Goal: Task Accomplishment & Management: Complete application form

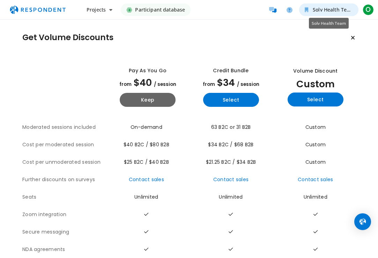
click at [328, 12] on span "Solv Health Team" at bounding box center [333, 9] width 41 height 7
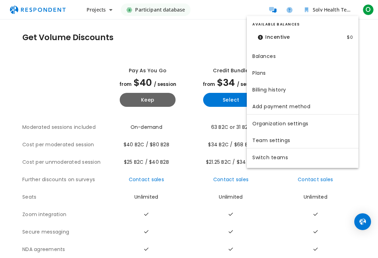
click at [232, 38] on md-backdrop at bounding box center [189, 129] width 378 height 258
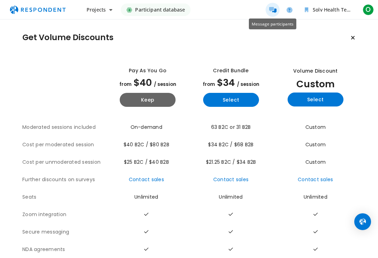
click at [269, 11] on icon "Message participants" at bounding box center [272, 10] width 7 height 6
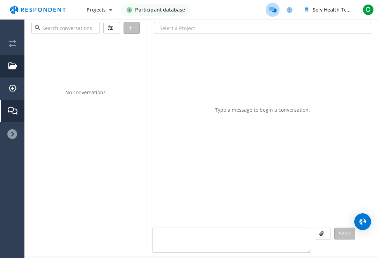
click at [9, 66] on em "Projects" at bounding box center [12, 66] width 9 height 8
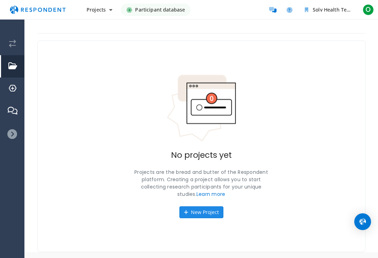
click at [211, 216] on button "New Project" at bounding box center [201, 212] width 44 height 12
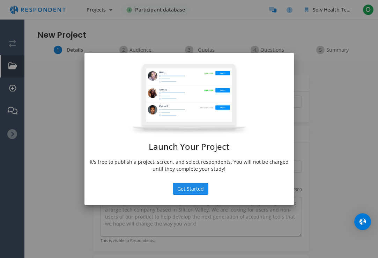
click at [203, 186] on button "Get Started" at bounding box center [191, 189] width 36 height 12
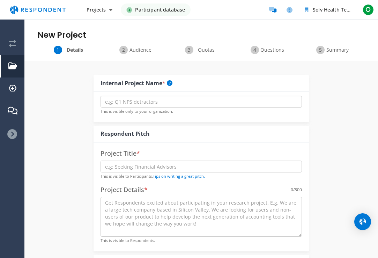
click at [139, 104] on input "text" at bounding box center [201, 102] width 201 height 12
type input "S"
click at [131, 103] on input "The State of AI in On-Demand Care" at bounding box center [201, 102] width 201 height 12
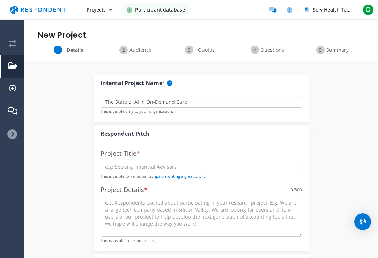
type input "The State of AI in On-Demand Care"
click at [129, 168] on input "text" at bounding box center [201, 167] width 201 height 12
drag, startPoint x: 123, startPoint y: 166, endPoint x: 173, endPoint y: 166, distance: 49.9
click at [173, 166] on input "Survey: State of AI in" at bounding box center [201, 167] width 201 height 12
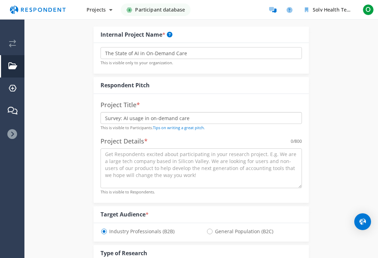
scroll to position [49, 0]
type input "Survey: AI usage in on-demand care"
click at [185, 166] on textarea at bounding box center [201, 168] width 201 height 40
paste textarea "Many urgent care leaders tell us the same thing: it's hard to know if you're ah…"
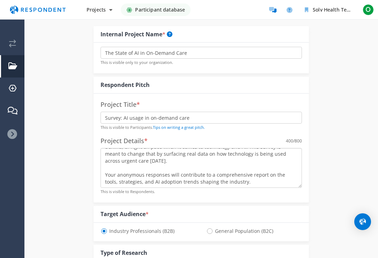
scroll to position [0, 0]
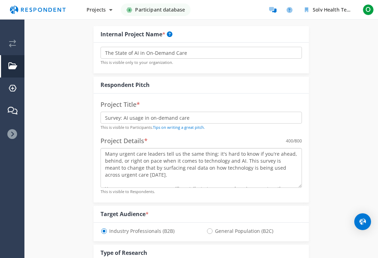
click at [121, 155] on textarea "Many urgent care leaders tell us the same thing: it's hard to know if you're ah…" at bounding box center [201, 168] width 201 height 40
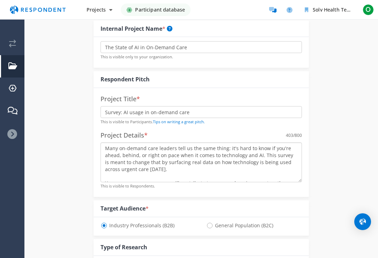
scroll to position [55, 0]
click at [189, 174] on textarea "Many on-demand care leaders tell us the same thing: it's hard to know if you're…" at bounding box center [201, 162] width 201 height 40
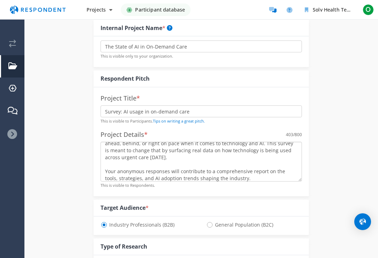
scroll to position [13, 0]
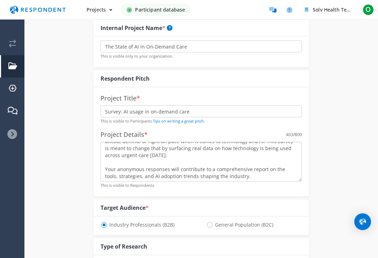
click at [173, 173] on textarea "Many on-demand care leaders tell us the same thing: it's hard to know if you're…" at bounding box center [201, 162] width 201 height 40
drag, startPoint x: 130, startPoint y: 157, endPoint x: 89, endPoint y: 157, distance: 41.5
click at [89, 157] on div "Internal Project Name * The State of AI in On-Demand Care This is visible only …" at bounding box center [201, 263] width 226 height 515
click at [147, 176] on textarea "Many on-demand care leaders tell us the same thing: it's hard to know if you're…" at bounding box center [201, 162] width 201 height 40
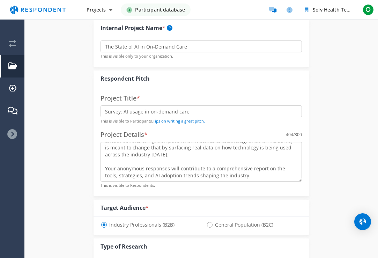
scroll to position [28, 0]
drag, startPoint x: 234, startPoint y: 177, endPoint x: 99, endPoint y: 153, distance: 136.9
click at [99, 153] on div "Project Title * Survey: AI usage in on-demand care This is visible to Participa…" at bounding box center [201, 141] width 215 height 109
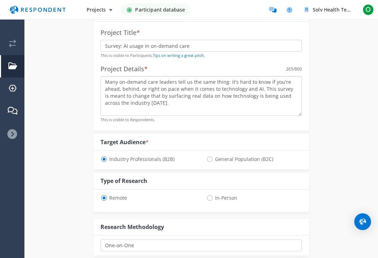
scroll to position [125, 0]
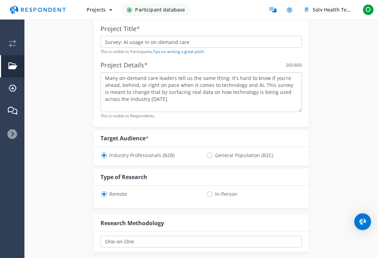
type textarea "Many on-demand care leaders tell us the same thing: it's hard to know if you're…"
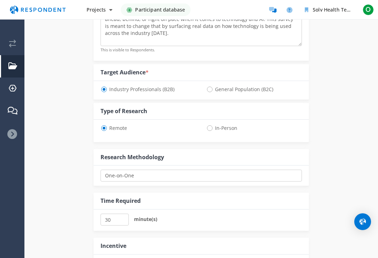
scroll to position [220, 0]
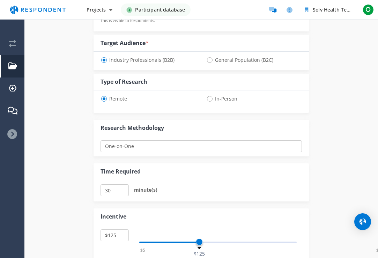
click at [165, 147] on select "One-on-One Focus Group Unmoderated Study Survey Diary Study" at bounding box center [201, 146] width 201 height 12
select select "number:9"
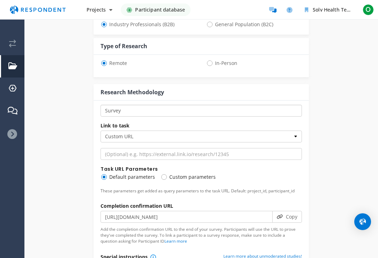
scroll to position [260, 0]
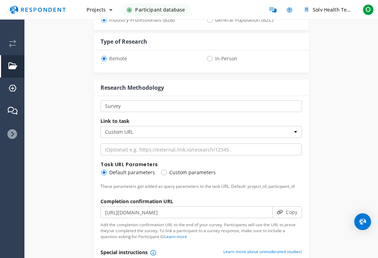
click at [168, 142] on div "Link to task Custom URL SurveyMonkey Task URL Parameters Default parameters Cus…" at bounding box center [201, 222] width 201 height 221
click at [168, 149] on input "url" at bounding box center [201, 149] width 201 height 12
paste input "[URL][DOMAIN_NAME]"
type input "[URL][DOMAIN_NAME]"
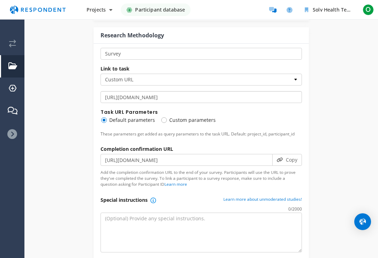
scroll to position [313, 0]
click at [155, 50] on select "One-on-One Focus Group Unmoderated Study Survey Diary Study" at bounding box center [201, 53] width 201 height 12
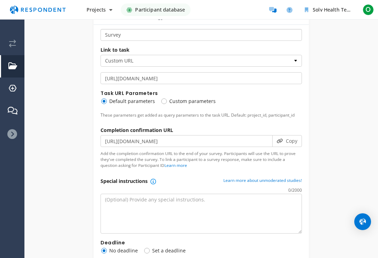
scroll to position [332, 0]
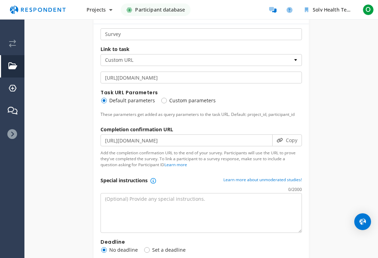
click at [204, 99] on span "Custom parameters" at bounding box center [188, 100] width 55 height 8
click at [165, 99] on input "Custom parameters" at bounding box center [163, 100] width 5 height 5
radio input "true"
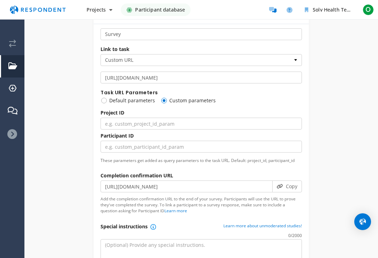
scroll to position [348, 0]
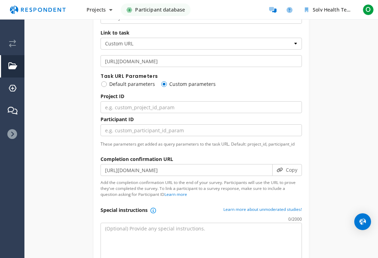
click at [131, 85] on span "Default parameters" at bounding box center [128, 84] width 54 height 8
click at [105, 85] on input "Default parameters" at bounding box center [103, 83] width 5 height 5
radio input "true"
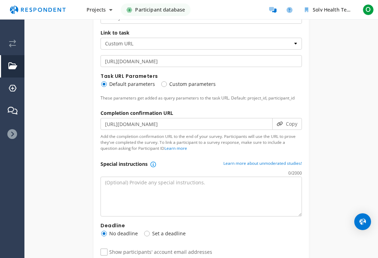
scroll to position [395, 0]
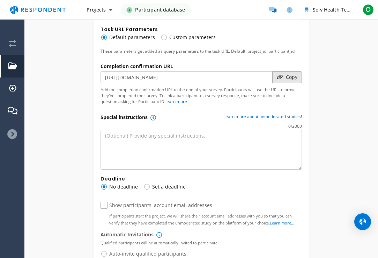
click at [284, 79] on button "Copy" at bounding box center [287, 77] width 30 height 12
click at [295, 78] on button "Copy" at bounding box center [287, 77] width 30 height 12
click at [180, 104] on link "Learn more" at bounding box center [175, 101] width 23 height 6
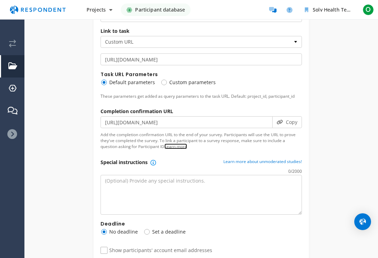
scroll to position [347, 0]
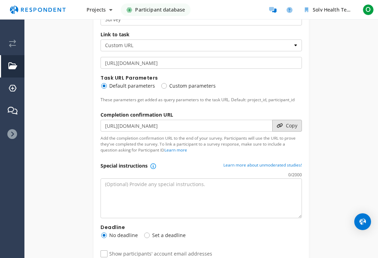
click at [285, 129] on button "Copy" at bounding box center [287, 126] width 30 height 12
click at [286, 125] on button "Copy" at bounding box center [287, 126] width 30 height 12
click at [174, 153] on p "Add the completion confirmation URL to the end of your survey. Participants wil…" at bounding box center [201, 144] width 201 height 18
click at [171, 151] on link "Learn more" at bounding box center [175, 150] width 23 height 6
click at [294, 127] on button "Copy" at bounding box center [287, 126] width 30 height 12
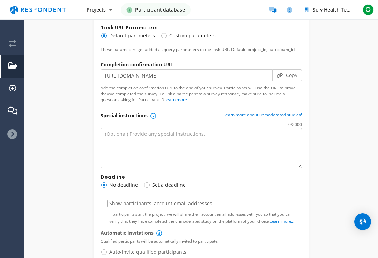
scroll to position [412, 0]
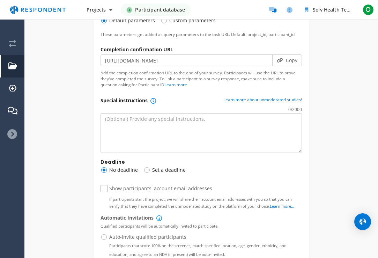
click at [133, 131] on textarea at bounding box center [201, 133] width 201 height 40
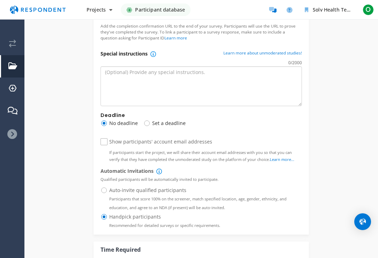
scroll to position [462, 0]
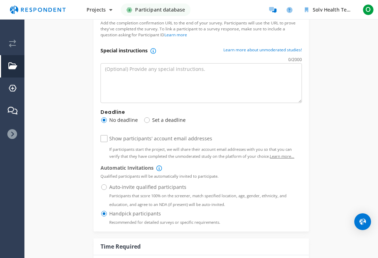
click at [279, 156] on link "Learn more..." at bounding box center [282, 156] width 24 height 5
click at [166, 115] on legend "Deadline" at bounding box center [201, 112] width 201 height 7
click at [165, 120] on span "Set a deadline" at bounding box center [164, 120] width 42 height 8
click at [148, 120] on input "Set a deadline" at bounding box center [145, 119] width 5 height 5
radio input "true"
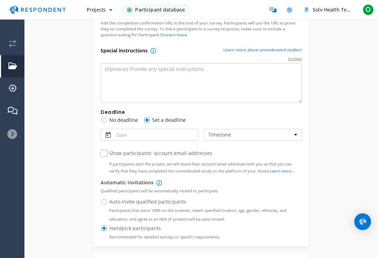
click at [149, 146] on div "Link to task Custom URL SurveyMonkey [URL][DOMAIN_NAME] Task URL Parameters Def…" at bounding box center [201, 28] width 201 height 236
click at [131, 134] on input "Date" at bounding box center [137, 136] width 42 height 9
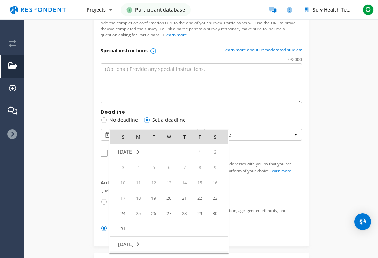
scroll to position [0, 0]
click at [135, 214] on span "25" at bounding box center [138, 213] width 14 height 14
type input "[DATE]"
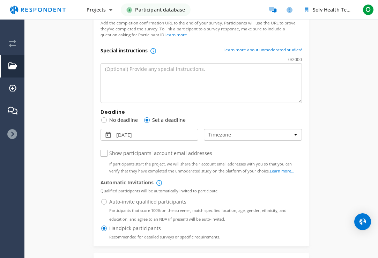
click at [242, 137] on select "Timezone Pacific Time ([GEOGRAPHIC_DATA] & [GEOGRAPHIC_DATA]) Mountain Time ([G…" at bounding box center [253, 135] width 98 height 12
select select "string:America/Los_Angeles"
click at [235, 154] on p "Show participants' account email addresses" at bounding box center [205, 153] width 193 height 7
click at [105, 154] on input "Show participants' account email addresses If participants start the project, w…" at bounding box center [103, 153] width 5 height 5
click at [278, 171] on link "Learn more..." at bounding box center [282, 170] width 24 height 5
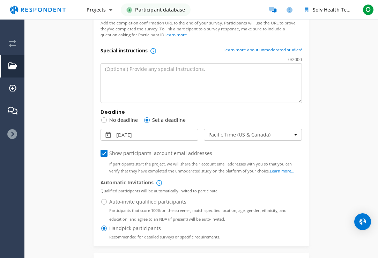
click at [105, 156] on span "Show participants' account email addresses If participants start the project, w…" at bounding box center [201, 154] width 201 height 8
click at [105, 156] on input "Show participants' account email addresses If participants start the project, w…" at bounding box center [103, 153] width 5 height 5
checkbox input "false"
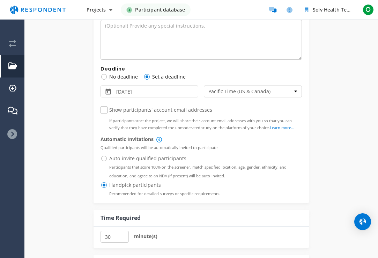
scroll to position [571, 0]
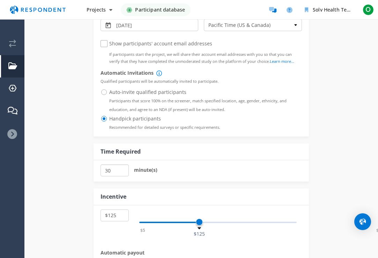
click at [112, 174] on input "30" at bounding box center [115, 170] width 28 height 12
type input "10"
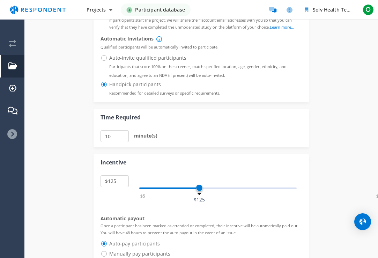
scroll to position [609, 0]
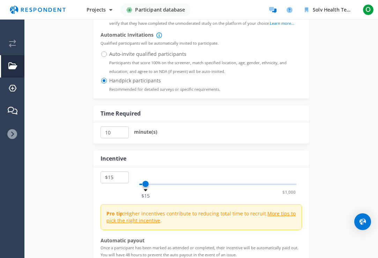
select select "number:10"
drag, startPoint x: 199, startPoint y: 186, endPoint x: 144, endPoint y: 185, distance: 54.4
click at [144, 185] on span at bounding box center [144, 183] width 7 height 7
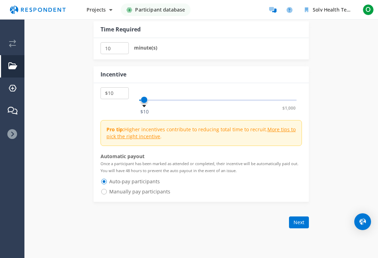
scroll to position [696, 0]
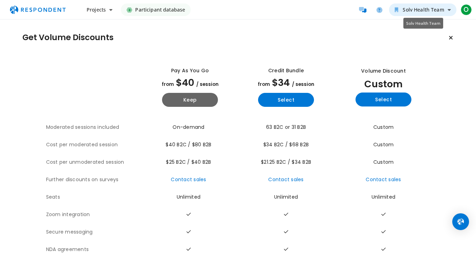
click at [426, 8] on span "Solv Health Team" at bounding box center [422, 9] width 41 height 7
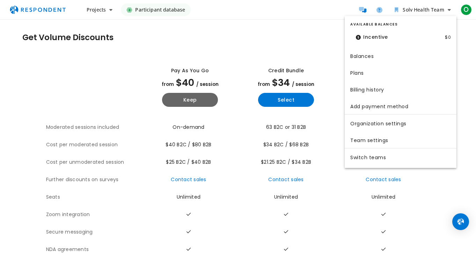
click at [463, 12] on md-backdrop at bounding box center [238, 129] width 476 height 258
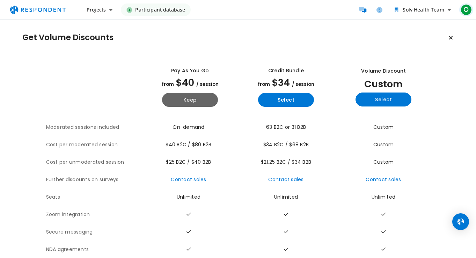
click at [462, 15] on div "O" at bounding box center [465, 9] width 11 height 11
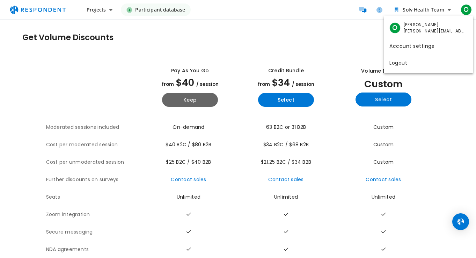
click at [89, 7] on md-backdrop at bounding box center [238, 129] width 476 height 258
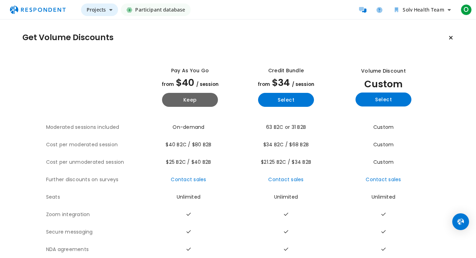
click at [94, 11] on span "Projects" at bounding box center [96, 9] width 19 height 7
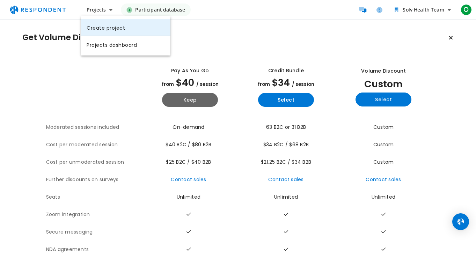
click at [98, 31] on link "Create project" at bounding box center [125, 27] width 89 height 17
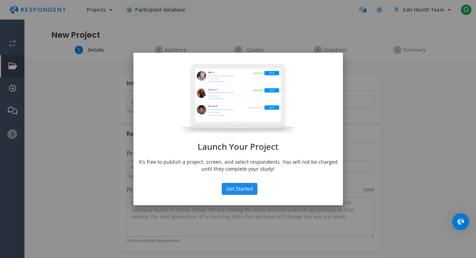
click at [225, 191] on button "Get Started" at bounding box center [240, 189] width 36 height 12
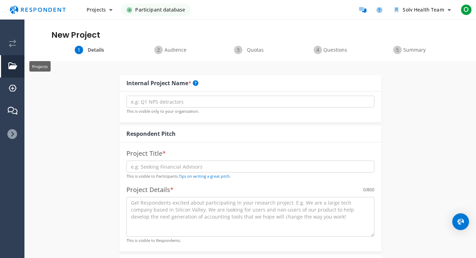
click at [11, 68] on em "Projects" at bounding box center [12, 66] width 9 height 8
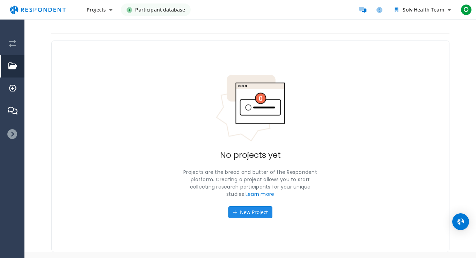
click at [248, 210] on button "New Project" at bounding box center [250, 212] width 44 height 12
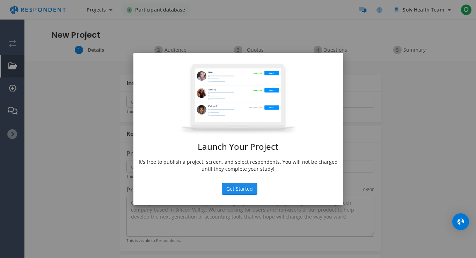
click at [252, 187] on button "Get Started" at bounding box center [240, 189] width 36 height 12
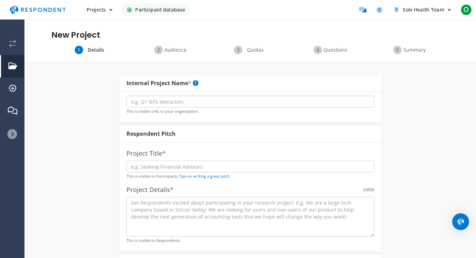
click at [185, 106] on input "text" at bounding box center [250, 102] width 248 height 12
type input "AI Survey"
click at [184, 170] on input "text" at bounding box center [250, 167] width 248 height 12
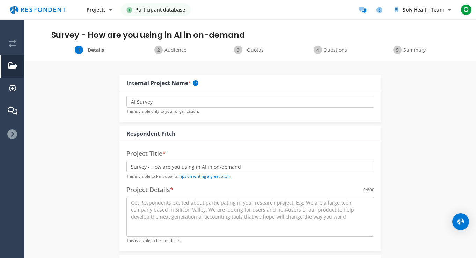
drag, startPoint x: 178, startPoint y: 168, endPoint x: 163, endPoint y: 169, distance: 15.4
click at [163, 169] on input "Survey - How are you using in AI in on-demand" at bounding box center [250, 167] width 248 height 12
click at [247, 166] on input "Survey - How your're using in AI in on-demand" at bounding box center [250, 167] width 248 height 12
type input "Survey - How your're using in AI in on-demand care"
click at [228, 200] on textarea at bounding box center [250, 217] width 248 height 40
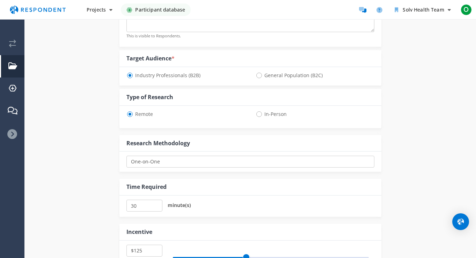
scroll to position [205, 0]
click at [190, 163] on select "One-on-One Focus Group Unmoderated Study Survey Diary Study" at bounding box center [250, 161] width 248 height 12
select select "number:9"
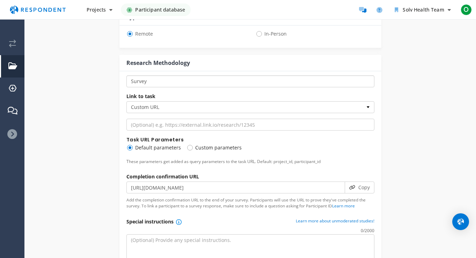
scroll to position [297, 0]
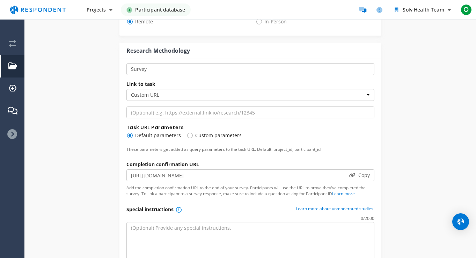
click at [267, 175] on input "https://app.respondent.io/complete?cc=098fb43e-73c8-4f9e-99f7-f14b52433cde" at bounding box center [235, 175] width 218 height 12
paste input "docs.google.com/forms/d/e/1FAIpQLSenaebWX-ZlVnhnA38q_ThPp-Cxd6yKIo-zA5vHNTM7Gel…"
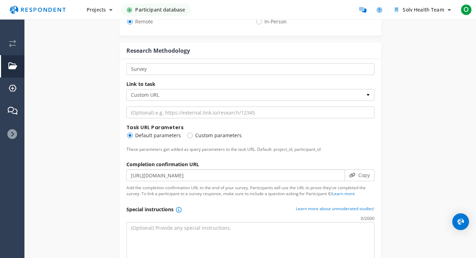
type input "https://app.respondent.io/complete?cc=098fb43e-73c8-4f9e-99f7-f14b52433cde"
click at [177, 114] on input "url" at bounding box center [250, 112] width 248 height 12
paste input "https://docs.google.com/forms/d/e/1FAIpQLSenaebWX-ZlVnhnA38q_ThPp-Cxd6yKIo-zA5v…"
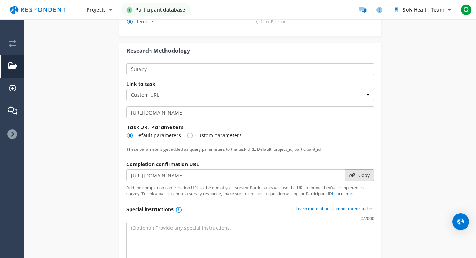
type input "https://docs.google.com/forms/d/e/1FAIpQLSenaebWX-ZlVnhnA38q_ThPp-Cxd6yKIo-zA5v…"
click at [353, 174] on icon "button" at bounding box center [352, 175] width 6 height 5
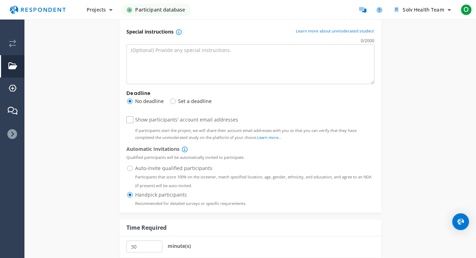
scroll to position [486, 0]
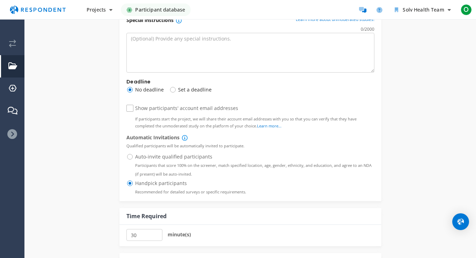
click at [189, 85] on legend "Deadline" at bounding box center [250, 81] width 248 height 7
click at [189, 88] on span "Set a deadline" at bounding box center [190, 90] width 42 height 8
click at [174, 88] on input "Set a deadline" at bounding box center [171, 89] width 5 height 5
radio input "true"
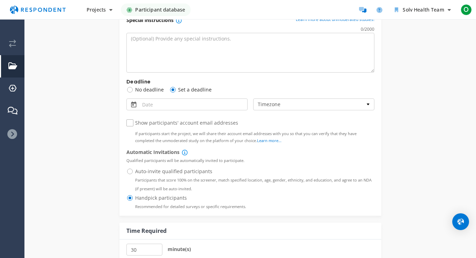
click at [193, 102] on md-datepicker at bounding box center [186, 104] width 121 height 12
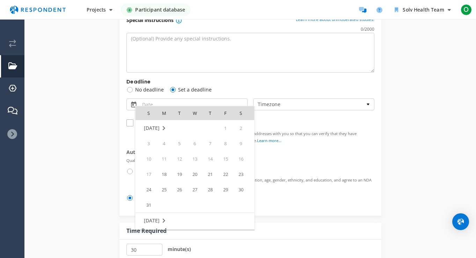
scroll to position [0, 0]
click at [161, 188] on span "25" at bounding box center [164, 190] width 14 height 14
type input "[DATE]"
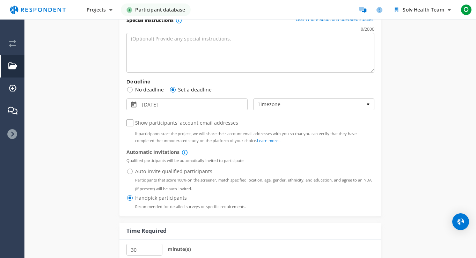
click at [274, 109] on select "Timezone Pacific Time ([GEOGRAPHIC_DATA] & [GEOGRAPHIC_DATA]) Mountain Time ([G…" at bounding box center [313, 104] width 121 height 12
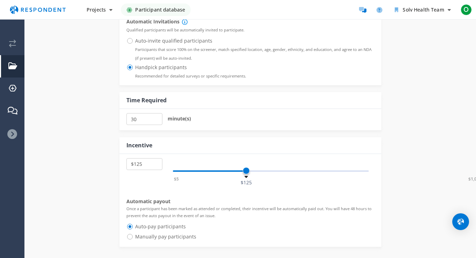
scroll to position [616, 0]
click at [147, 124] on input "30" at bounding box center [144, 120] width 36 height 12
type input "10"
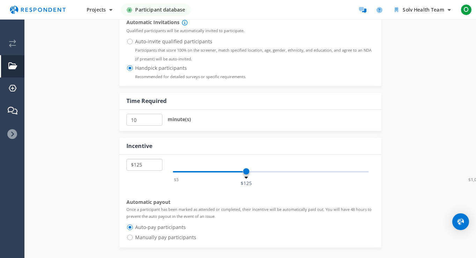
click at [148, 164] on select "$5 $10 $15 $20 $25 $30 $35 $40 $45 $50 $55 $60 $65 $70 $75 $80 $85 $90 $95 $100…" at bounding box center [144, 165] width 36 height 12
select select "number:10"
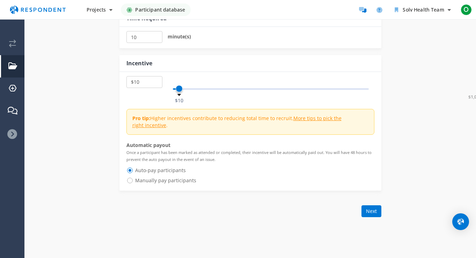
scroll to position [711, 0]
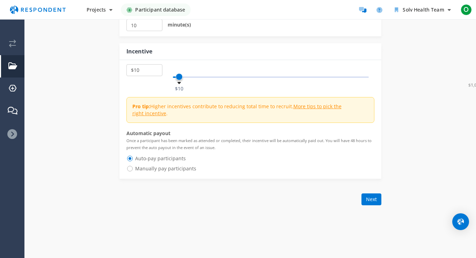
click at [158, 169] on span "Manually pay participants" at bounding box center [161, 168] width 70 height 8
click at [131, 169] on input "Manually pay participants" at bounding box center [128, 168] width 5 height 5
radio input "true"
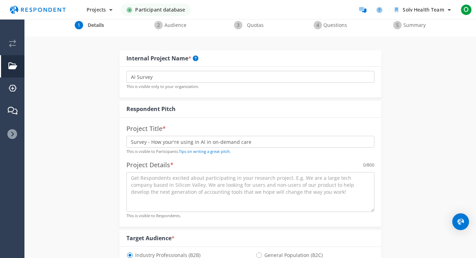
scroll to position [0, 0]
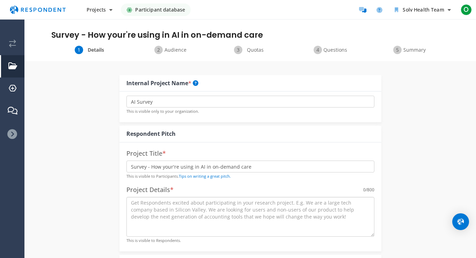
click at [221, 210] on textarea at bounding box center [250, 217] width 248 height 40
paste textarea "Many on-demand care leaders tell us the same thing: it's hard to know if you're…"
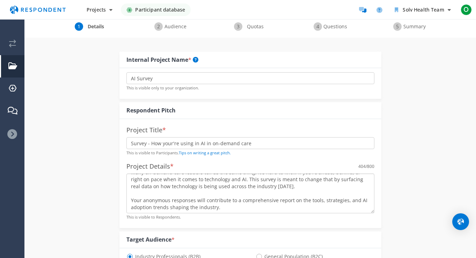
scroll to position [25, 0]
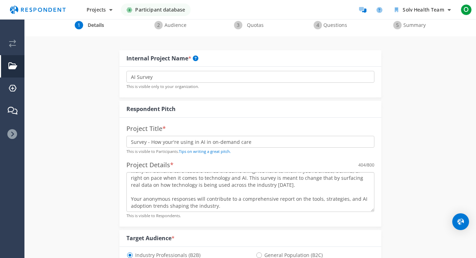
click at [157, 201] on textarea "Many on-demand care leaders tell us the same thing: it's hard to know if you're…" at bounding box center [250, 192] width 248 height 40
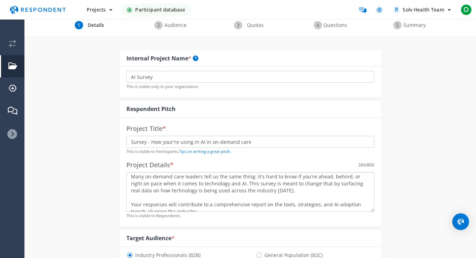
scroll to position [3, 0]
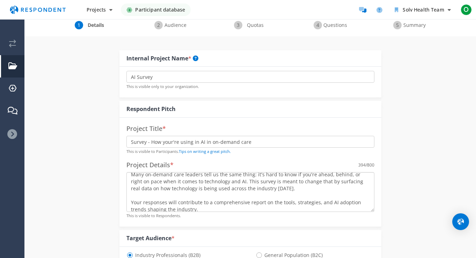
click at [246, 202] on textarea "Many on-demand care leaders tell us the same thing: it's hard to know if you're…" at bounding box center [250, 192] width 248 height 40
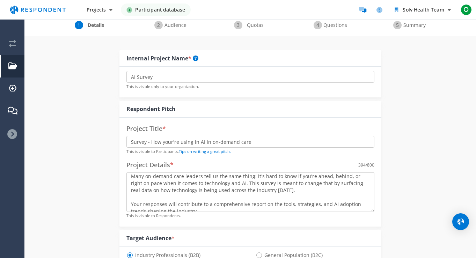
scroll to position [7, 0]
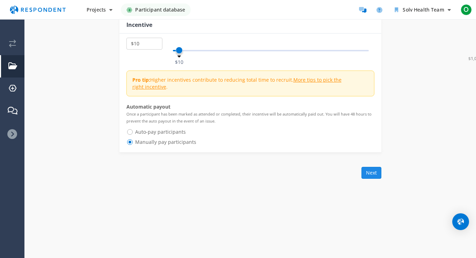
type textarea "Many on-demand care leaders tell us the same thing: it's hard to know if you're…"
click at [368, 175] on button "Next" at bounding box center [371, 173] width 20 height 12
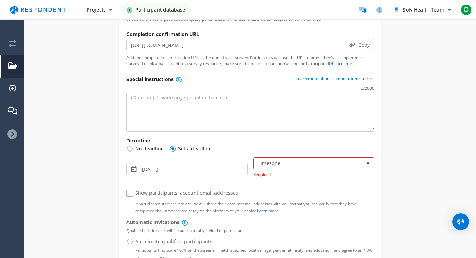
scroll to position [432, 0]
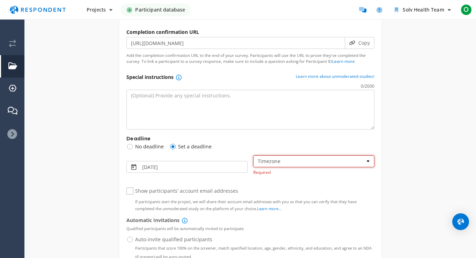
click at [276, 165] on select "Timezone Pacific Time ([GEOGRAPHIC_DATA] & [GEOGRAPHIC_DATA]) Mountain Time ([G…" at bounding box center [313, 161] width 121 height 12
select select "string:America/Los_Angeles"
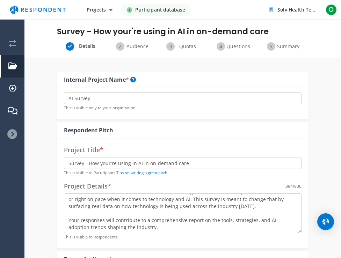
scroll to position [0, 0]
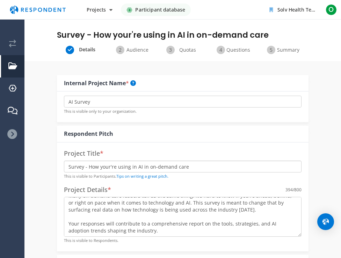
click at [132, 164] on input "Survey - How your're using in AI in on-demand care" at bounding box center [182, 167] width 237 height 12
paste input "– How You’re Using AI in On-Demand C"
type input "Survey – How You’re Using AI in On-Demand Care"
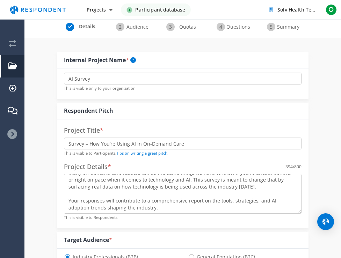
scroll to position [37, 0]
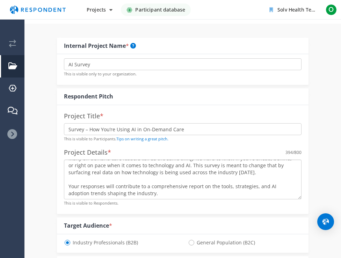
click at [220, 186] on textarea "Many on-demand care leaders tell us the same thing: it's hard to know if you're…" at bounding box center [182, 179] width 237 height 40
paste textarea "AI is transforming healthcare—but how is it really being used in on-demand care…"
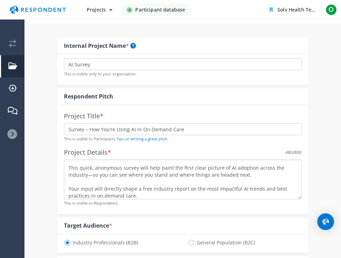
scroll to position [0, 0]
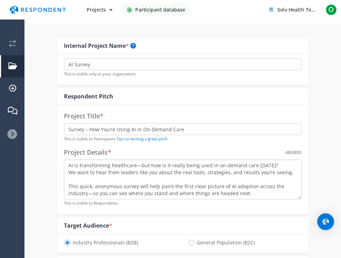
click at [163, 185] on textarea "AI is transforming healthcare—but how is it really being used in on-demand care…" at bounding box center [182, 179] width 237 height 40
paste textarea
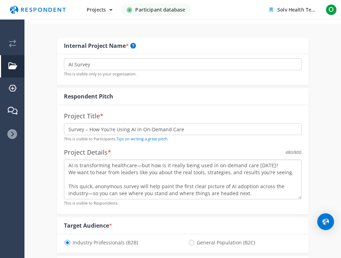
click at [136, 166] on textarea "AI is transforming healthcare—but how is it really being used in on-demand care…" at bounding box center [182, 179] width 237 height 40
click at [72, 194] on textarea "AI is transforming healthcare, but how is it really being used in on-demand car…" at bounding box center [182, 179] width 237 height 40
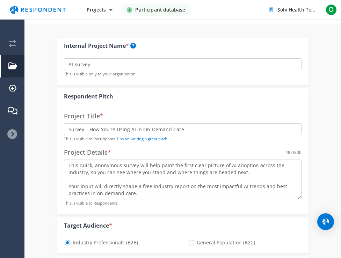
type textarea "AI is transforming healthcare, but how is it really being used in on-demand car…"
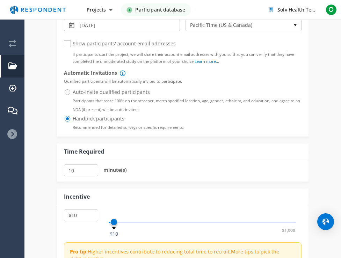
scroll to position [568, 0]
click at [66, 89] on span "Auto-invite qualified participants Participants that score 100% on the screener…" at bounding box center [182, 92] width 237 height 8
click at [66, 90] on input "Auto-invite qualified participants Participants that score 100% on the screener…" at bounding box center [66, 92] width 5 height 5
radio input "true"
click at [67, 118] on span "Handpick participants Recommended for detailed surveys or specific requirements." at bounding box center [124, 119] width 120 height 8
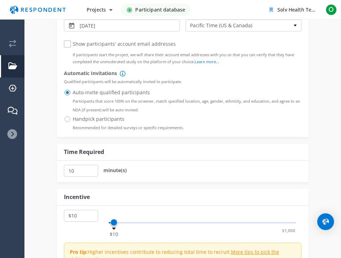
click at [67, 118] on input "Handpick participants Recommended for detailed surveys or specific requirements." at bounding box center [66, 118] width 5 height 5
radio input "true"
click at [100, 94] on span "Auto-invite qualified participants Participants that score 100% on the screener…" at bounding box center [182, 92] width 237 height 8
click at [68, 94] on input "Auto-invite qualified participants Participants that score 100% on the screener…" at bounding box center [66, 92] width 5 height 5
radio input "true"
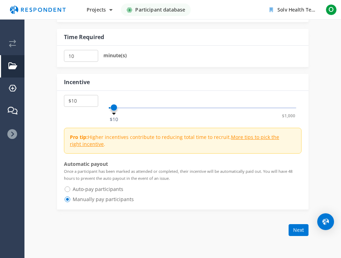
scroll to position [693, 0]
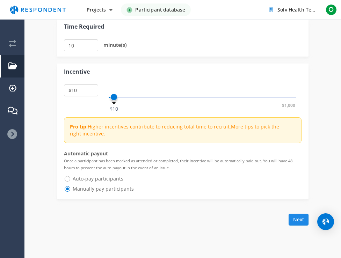
click at [305, 220] on button "Next" at bounding box center [298, 220] width 20 height 12
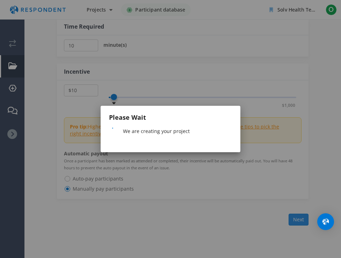
scroll to position [0, 0]
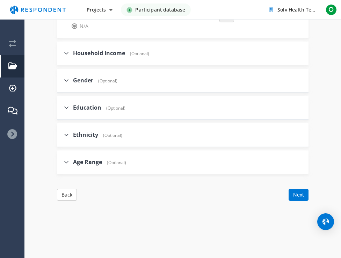
scroll to position [851, 0]
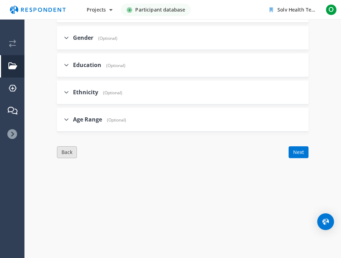
click at [68, 148] on button "Back" at bounding box center [67, 152] width 20 height 12
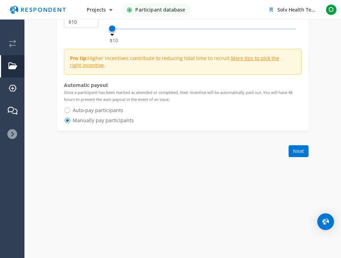
click at [79, 106] on span "Auto-pay participants" at bounding box center [93, 110] width 59 height 8
click at [68, 107] on input "Auto-pay participants" at bounding box center [66, 109] width 5 height 5
radio input "true"
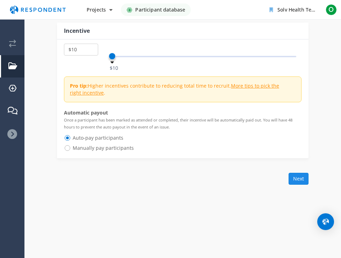
scroll to position [825, 0]
click at [300, 176] on button "Next" at bounding box center [298, 179] width 20 height 12
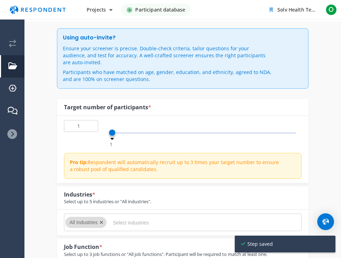
scroll to position [77, 0]
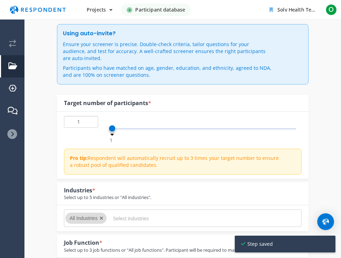
click at [84, 116] on input "1" at bounding box center [81, 122] width 34 height 12
type input "50"
click at [99, 214] on button "Remove All Industries" at bounding box center [101, 218] width 4 height 8
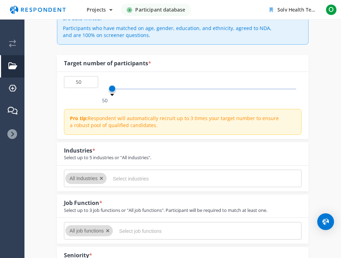
scroll to position [125, 0]
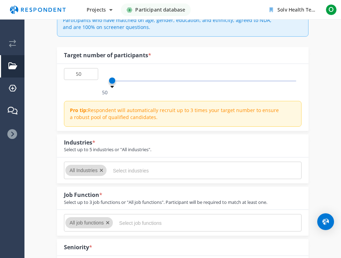
click at [100, 168] on icon "Remove All Industries" at bounding box center [101, 170] width 4 height 5
click at [101, 168] on icon "Remove All Industries" at bounding box center [101, 170] width 4 height 5
click at [103, 168] on icon "Remove All Industries" at bounding box center [101, 170] width 4 height 5
click at [117, 165] on input "Select industries" at bounding box center [165, 171] width 105 height 12
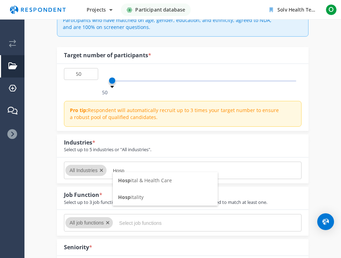
type input "Hosp"
click at [128, 184] on li "Hosp ital & Health Care" at bounding box center [165, 180] width 105 height 17
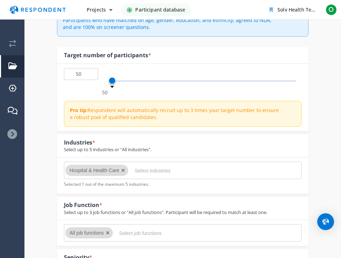
click at [144, 166] on input "Select industries" at bounding box center [186, 171] width 105 height 12
type input "Medical"
click at [161, 196] on span "Medical Practice" at bounding box center [158, 197] width 37 height 7
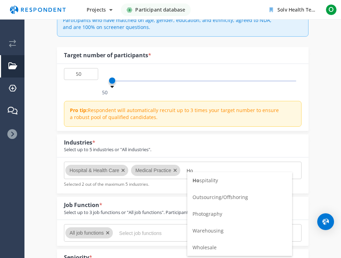
type input "H"
type input "U"
type input "m"
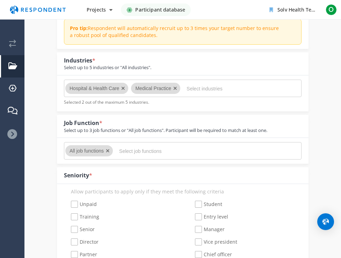
scroll to position [208, 0]
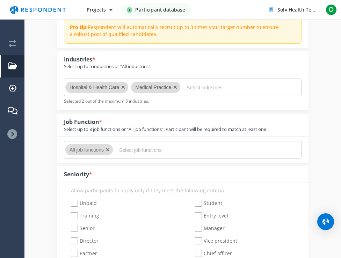
click at [109, 146] on button "Remove All job functions" at bounding box center [108, 150] width 4 height 8
click at [115, 145] on md-chips-wrap "All job functions" at bounding box center [182, 149] width 237 height 17
click at [135, 144] on input "Select job functions" at bounding box center [171, 150] width 105 height 12
type input "Ad"
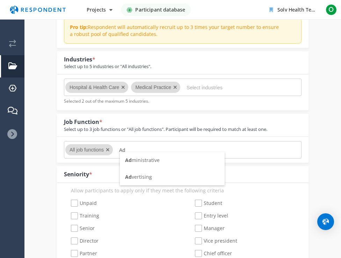
click at [155, 157] on span "Ad ministrative" at bounding box center [142, 160] width 35 height 7
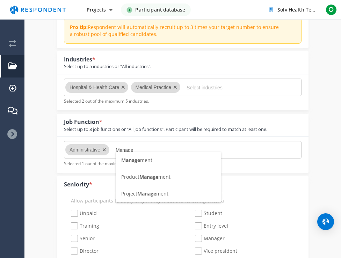
type input "Manage"
click at [143, 161] on span "Manage ment" at bounding box center [136, 160] width 31 height 7
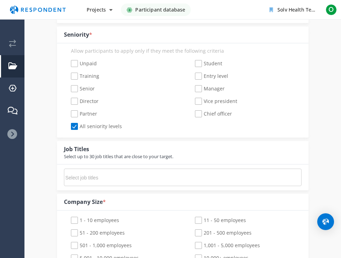
scroll to position [358, 0]
click at [121, 171] on input "Select job titles" at bounding box center [117, 177] width 105 height 12
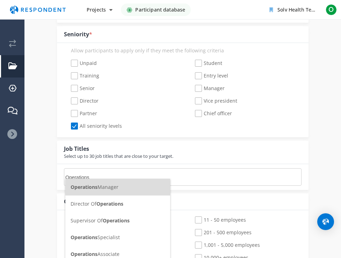
type input "Operations M"
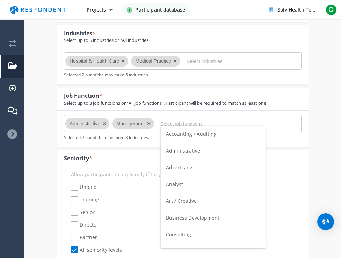
click at [185, 118] on input "Select job functions" at bounding box center [212, 124] width 105 height 12
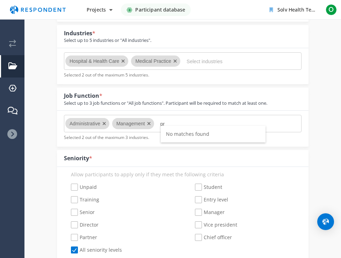
type input "p"
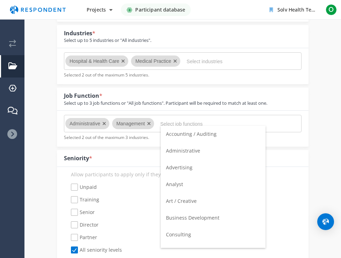
click at [88, 154] on div "Seniority *" at bounding box center [78, 158] width 28 height 8
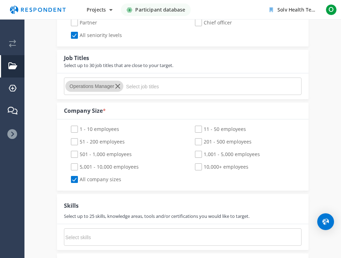
scroll to position [431, 0]
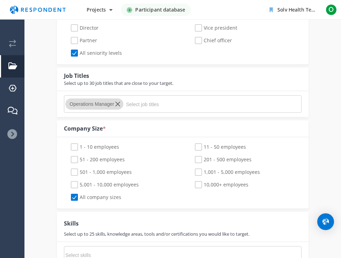
click at [159, 98] on input "Select job titles" at bounding box center [178, 104] width 105 height 12
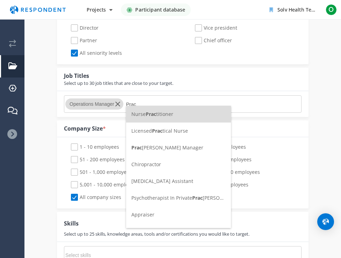
scroll to position [0, 0]
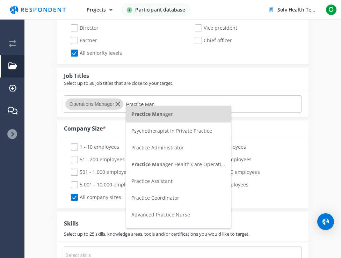
type input "Practice Man"
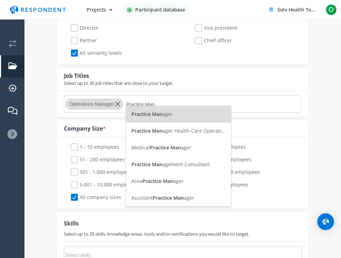
click at [137, 119] on li "Practice Man ager" at bounding box center [178, 114] width 105 height 17
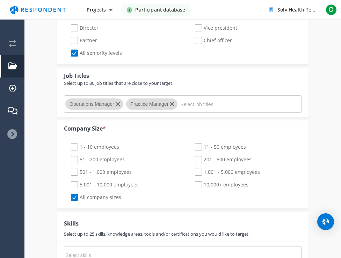
click at [192, 100] on input "Select job titles" at bounding box center [232, 104] width 105 height 12
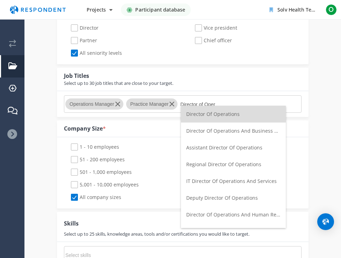
type input "Director of Oper"
click at [217, 115] on span "Director Of Operations" at bounding box center [212, 114] width 53 height 7
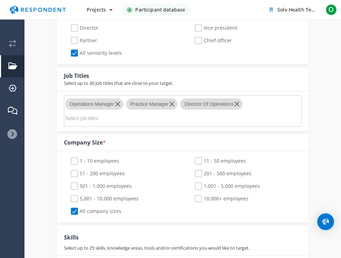
click at [248, 107] on md-chips-wrap "Operations Manager Practice Manager Director Of Operations" at bounding box center [182, 110] width 237 height 31
click at [250, 107] on md-chips-wrap "Operations Manager Practice Manager Director Of Operations" at bounding box center [182, 110] width 237 height 31
click at [258, 100] on md-chips-wrap "Operations Manager Practice Manager Director Of Operations" at bounding box center [182, 110] width 237 height 31
click at [252, 96] on md-chips-wrap "Operations Manager Practice Manager Director Of Operations" at bounding box center [182, 110] width 237 height 31
click at [196, 104] on md-chips-wrap "Operations Manager Practice Manager Director Of Operations" at bounding box center [182, 110] width 237 height 31
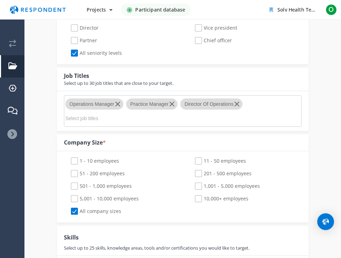
click at [159, 119] on md-chips-wrap "Operations Manager Practice Manager Director Of Operations" at bounding box center [182, 110] width 237 height 31
click at [83, 112] on input "Select job titles" at bounding box center [117, 118] width 105 height 12
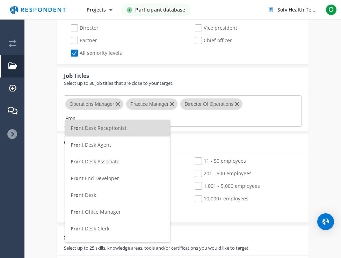
scroll to position [0, 0]
type input "Front Desk"
click at [89, 124] on li "Front Desk Receptionist" at bounding box center [117, 128] width 105 height 17
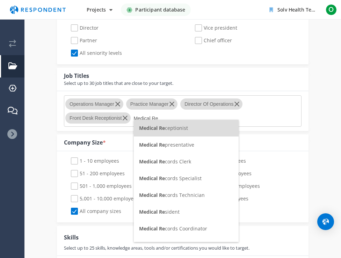
type input "Medical Re"
click at [161, 133] on li "Medical Re ceptionist" at bounding box center [186, 128] width 105 height 17
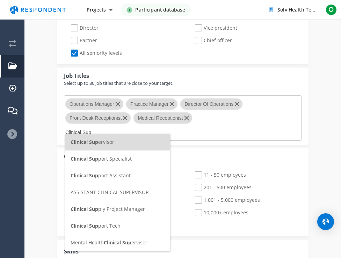
type input "Clinical Sup"
click at [133, 143] on li "Clinical Sup ervisor" at bounding box center [117, 142] width 105 height 17
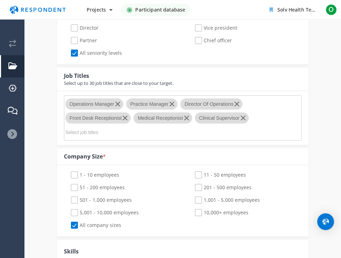
click at [121, 127] on input "Select job titles" at bounding box center [117, 132] width 105 height 12
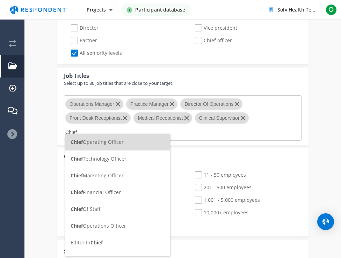
scroll to position [0, 0]
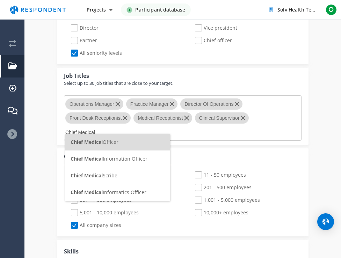
type input "Chief Medical"
click at [103, 146] on li "Chief Medical Officer" at bounding box center [117, 142] width 105 height 17
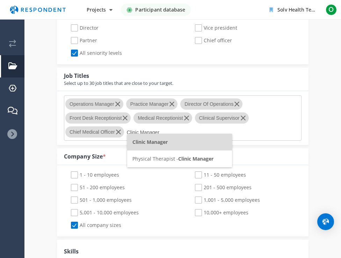
type input "Clinic Manager"
click at [149, 142] on span "Clinic Manager" at bounding box center [149, 142] width 35 height 7
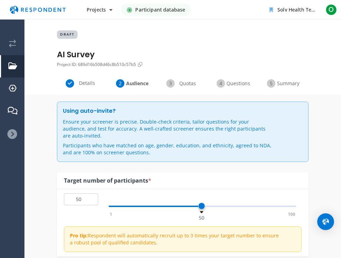
scroll to position [431, 0]
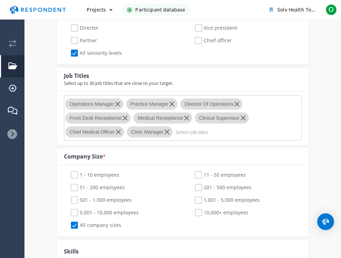
click at [193, 126] on input "Select job titles" at bounding box center [227, 132] width 105 height 12
type input "D"
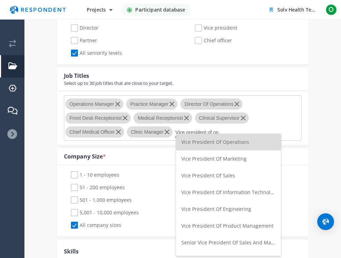
type input "Vice president of op"
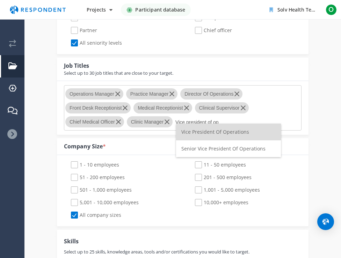
click at [217, 130] on span "Vice President Of Operations" at bounding box center [215, 131] width 68 height 7
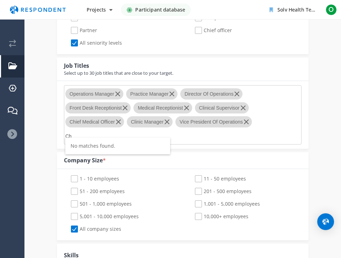
type input "C"
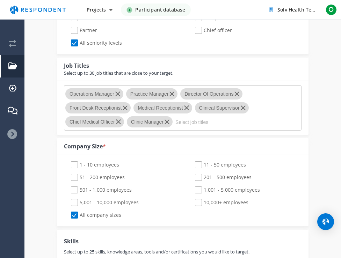
click at [185, 116] on input "Select job titles" at bounding box center [227, 122] width 105 height 12
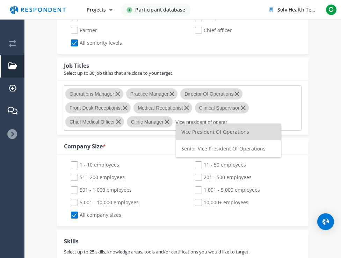
type input "Vice president of operat"
click at [184, 131] on span "Vice President Of Operations" at bounding box center [215, 131] width 68 height 7
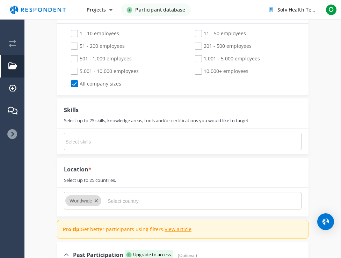
scroll to position [591, 0]
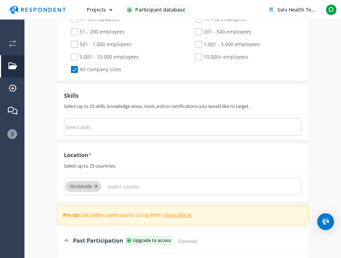
click at [110, 181] on input "Select country" at bounding box center [159, 187] width 105 height 12
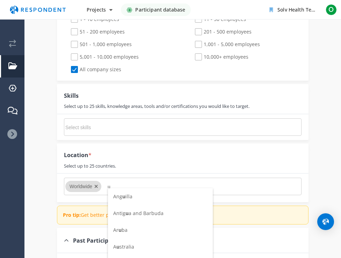
scroll to position [0, 0]
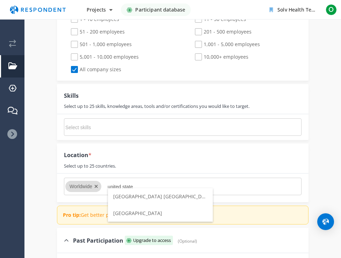
type input "united state"
click at [127, 212] on span "[GEOGRAPHIC_DATA]" at bounding box center [137, 213] width 49 height 7
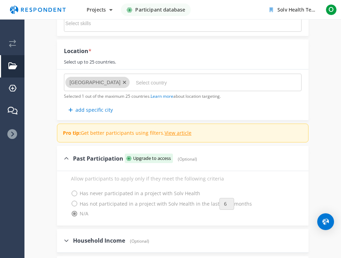
scroll to position [696, 0]
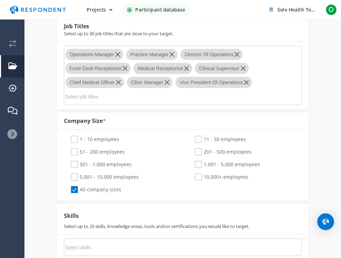
scroll to position [470, 0]
click at [75, 136] on span "1 - 10 employees" at bounding box center [95, 140] width 48 height 8
click at [68, 138] on input "1 - 10 employees" at bounding box center [66, 140] width 5 height 5
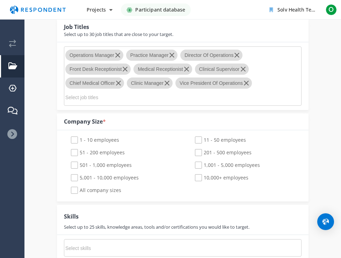
checkbox input "true"
checkbox input "false"
click at [75, 149] on span "51 - 200 employees" at bounding box center [98, 153] width 54 height 8
click at [68, 150] on input "51 - 200 employees" at bounding box center [66, 152] width 5 height 5
checkbox input "true"
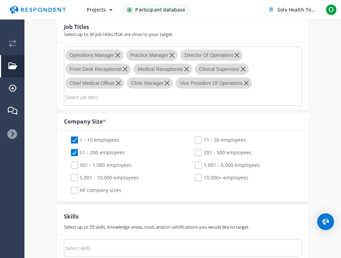
click at [75, 162] on span "501 - 1,000 employees" at bounding box center [101, 166] width 61 height 8
click at [68, 163] on input "501 - 1,000 employees" at bounding box center [66, 165] width 5 height 5
checkbox input "true"
click at [74, 174] on span "5,001 - 10,000 employees" at bounding box center [105, 178] width 68 height 8
click at [68, 176] on input "5,001 - 10,000 employees" at bounding box center [66, 178] width 5 height 5
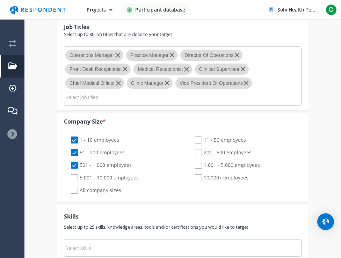
checkbox input "true"
click at [200, 136] on span "11 - 50 employees" at bounding box center [220, 140] width 51 height 8
click at [192, 138] on input "11 - 50 employees" at bounding box center [190, 140] width 5 height 5
checkbox input "true"
click at [199, 149] on span "201 - 500 employees" at bounding box center [223, 153] width 57 height 8
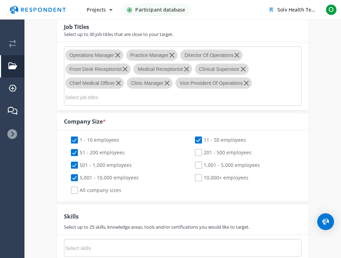
click at [192, 150] on input "201 - 500 employees" at bounding box center [190, 152] width 5 height 5
checkbox input "true"
click at [199, 162] on span "1,001 - 5,000 employees" at bounding box center [227, 166] width 65 height 8
click at [192, 163] on input "1,001 - 5,000 employees" at bounding box center [190, 165] width 5 height 5
checkbox input "true"
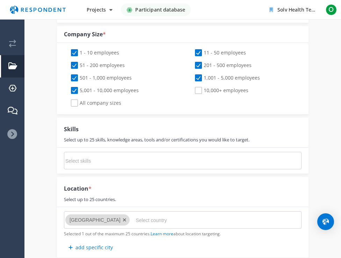
scroll to position [557, 0]
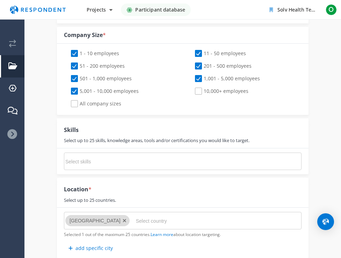
click at [76, 88] on span "5,001 - 10,000 employees" at bounding box center [105, 92] width 68 height 8
click at [68, 89] on input "5,001 - 10,000 employees" at bounding box center [66, 91] width 5 height 5
checkbox input "false"
click at [75, 50] on span "1 - 10 employees" at bounding box center [95, 54] width 48 height 8
click at [68, 51] on input "1 - 10 employees" at bounding box center [66, 53] width 5 height 5
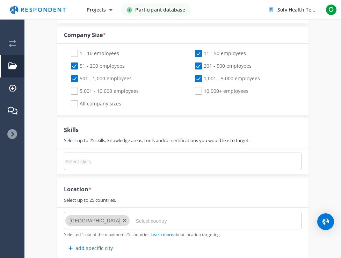
click at [75, 50] on span "1 - 10 employees" at bounding box center [95, 54] width 48 height 8
click at [68, 51] on input "1 - 10 employees" at bounding box center [66, 53] width 5 height 5
checkbox input "true"
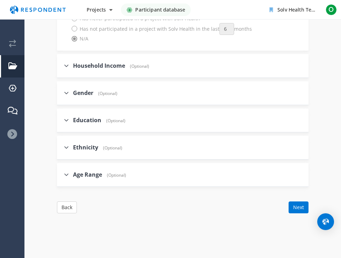
scroll to position [869, 0]
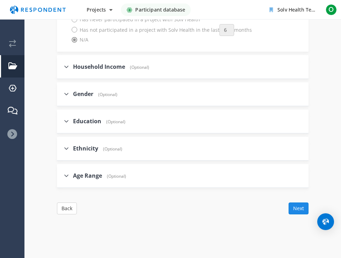
click at [299, 202] on button "Next" at bounding box center [298, 208] width 20 height 12
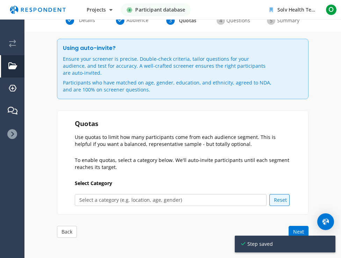
scroll to position [75, 0]
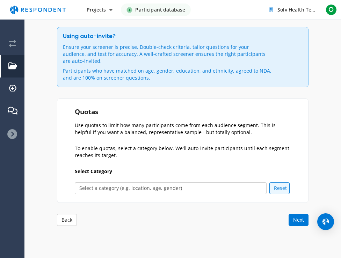
click at [107, 182] on select "Select a category (e.g. location, age, gender) Age Gender Ethnicity Location" at bounding box center [171, 188] width 192 height 12
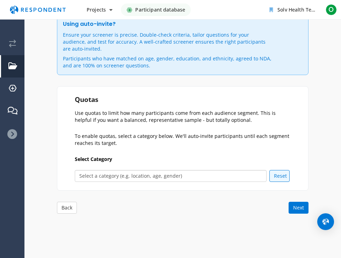
scroll to position [82, 0]
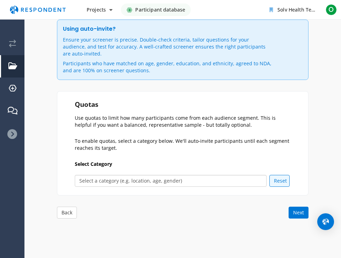
click at [177, 175] on select "Select a category (e.g. location, age, gender) Age Gender Ethnicity Location" at bounding box center [171, 181] width 192 height 12
select select "age"
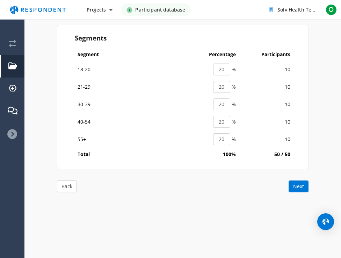
scroll to position [317, 0]
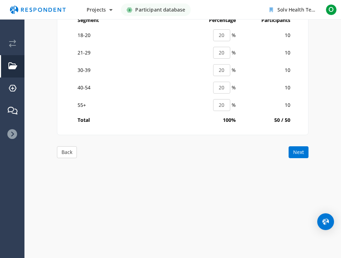
click at [303, 149] on button "Next" at bounding box center [298, 152] width 20 height 12
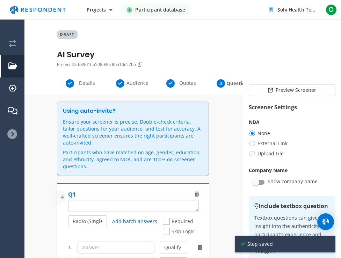
scroll to position [59, 0]
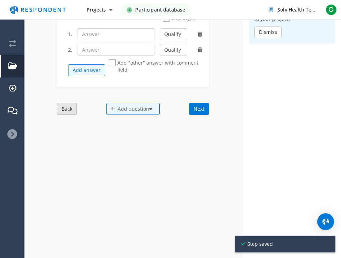
click at [72, 110] on button "Back" at bounding box center [67, 109] width 20 height 12
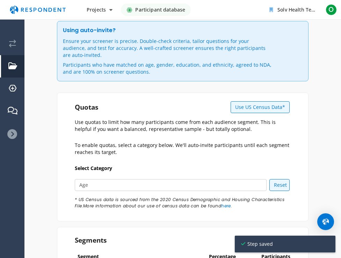
scroll to position [115, 0]
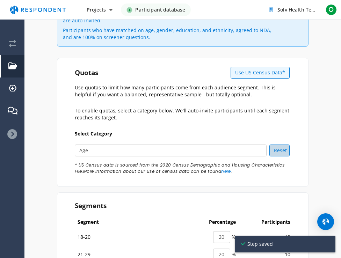
click at [286, 144] on button "Reset" at bounding box center [279, 150] width 20 height 12
select select
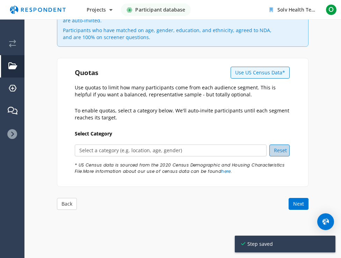
scroll to position [167, 0]
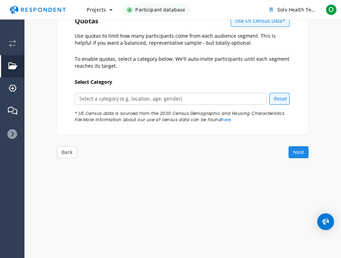
click at [293, 146] on button "Next" at bounding box center [298, 152] width 20 height 12
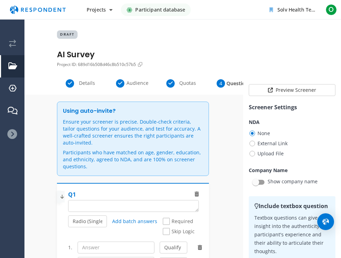
scroll to position [59, 0]
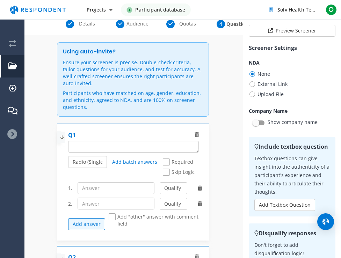
click at [96, 150] on textarea "Which of the following categories best describes your firm's total assets under…" at bounding box center [133, 146] width 130 height 11
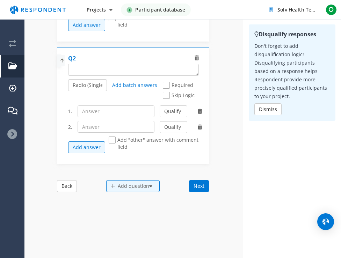
scroll to position [299, 0]
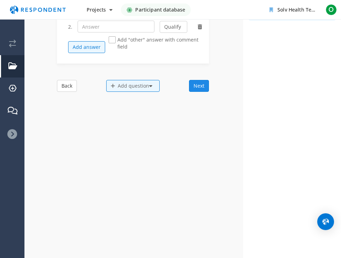
click at [198, 90] on button "Next" at bounding box center [199, 86] width 20 height 12
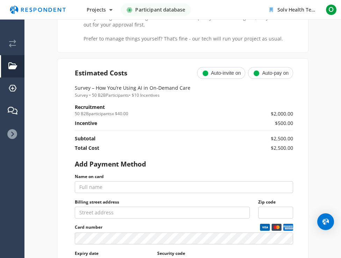
scroll to position [334, 0]
